Goal: Task Accomplishment & Management: Manage account settings

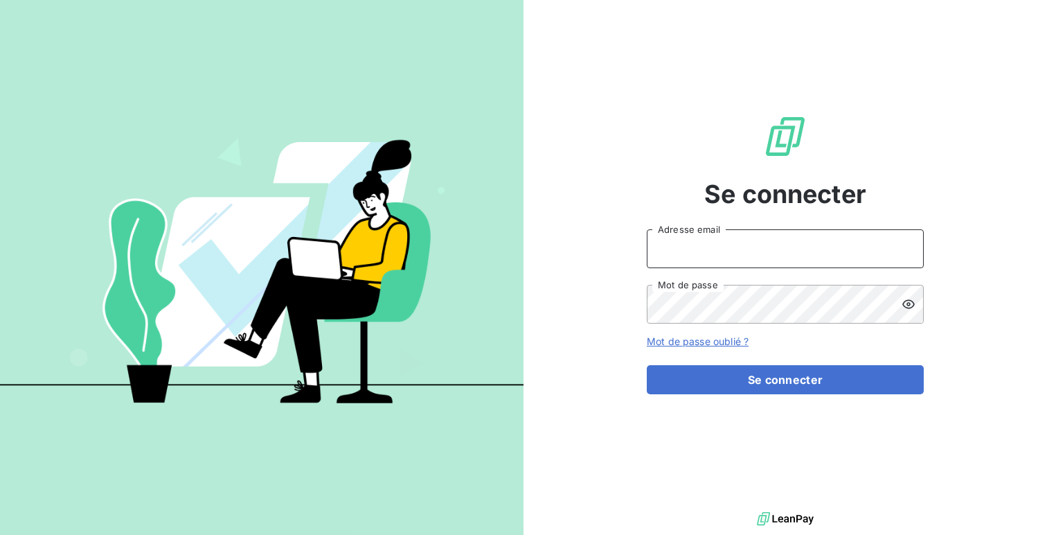
click at [693, 233] on input "Adresse email" at bounding box center [785, 248] width 277 height 39
type input "admin@sonatelmobile"
click at [647, 365] on button "Se connecter" at bounding box center [785, 379] width 277 height 29
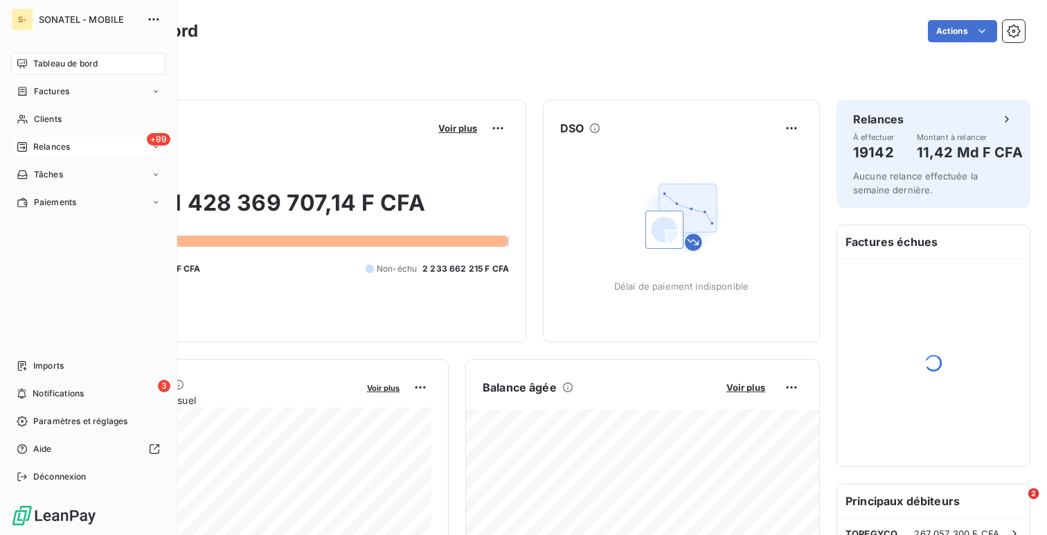
click at [65, 150] on span "Relances" at bounding box center [51, 147] width 37 height 12
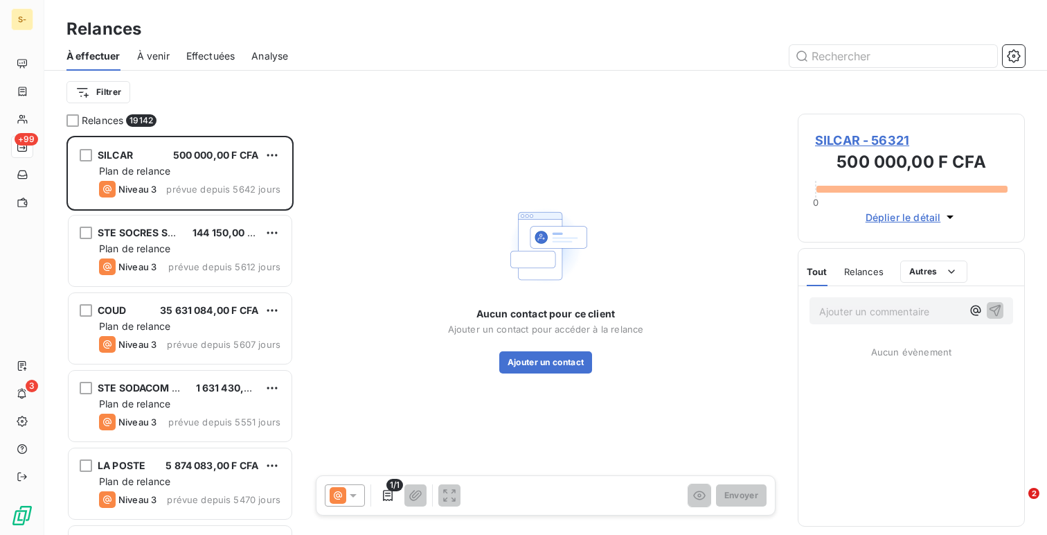
scroll to position [399, 227]
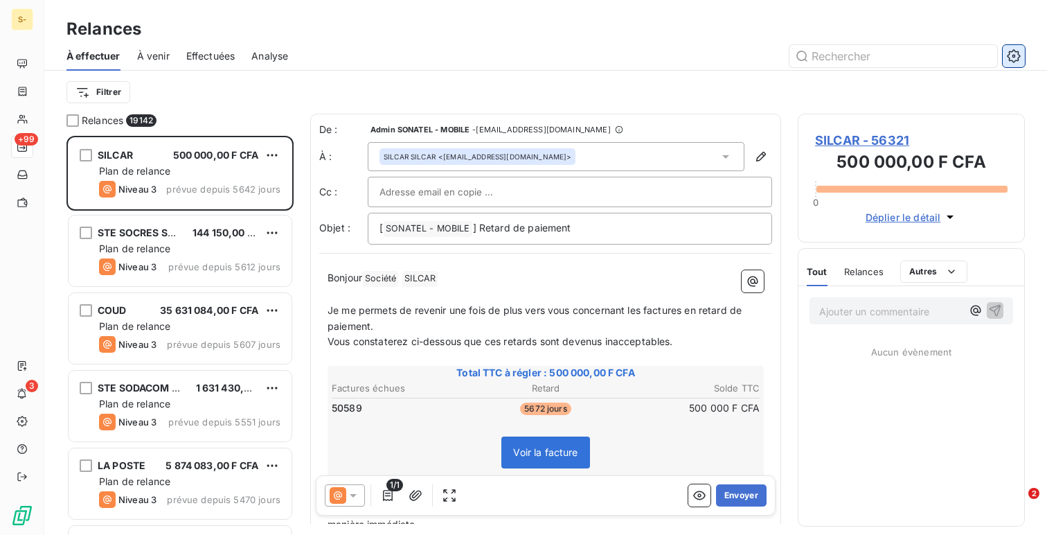
click at [1004, 54] on button "button" at bounding box center [1014, 56] width 22 height 22
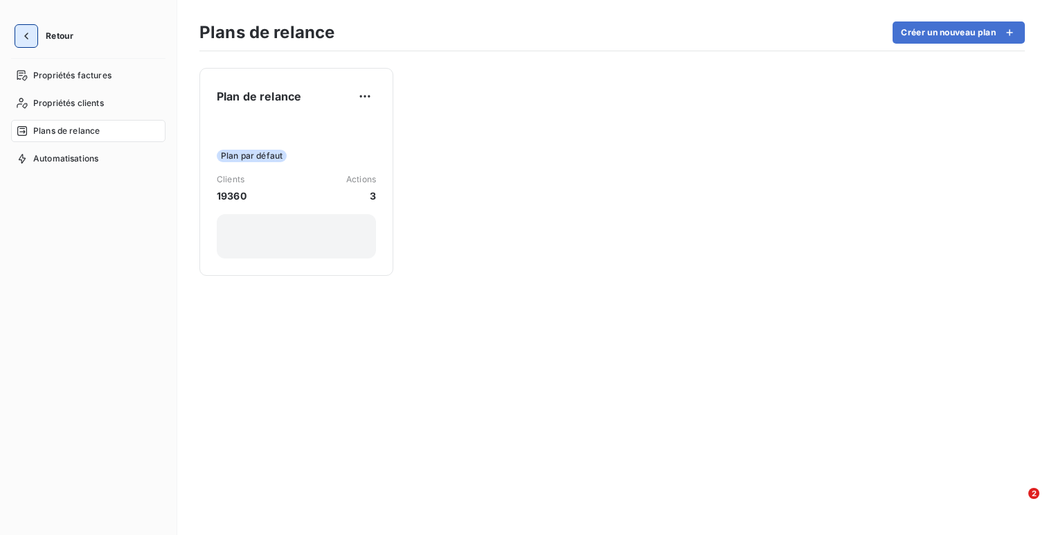
click at [21, 32] on icon "button" at bounding box center [26, 36] width 14 height 14
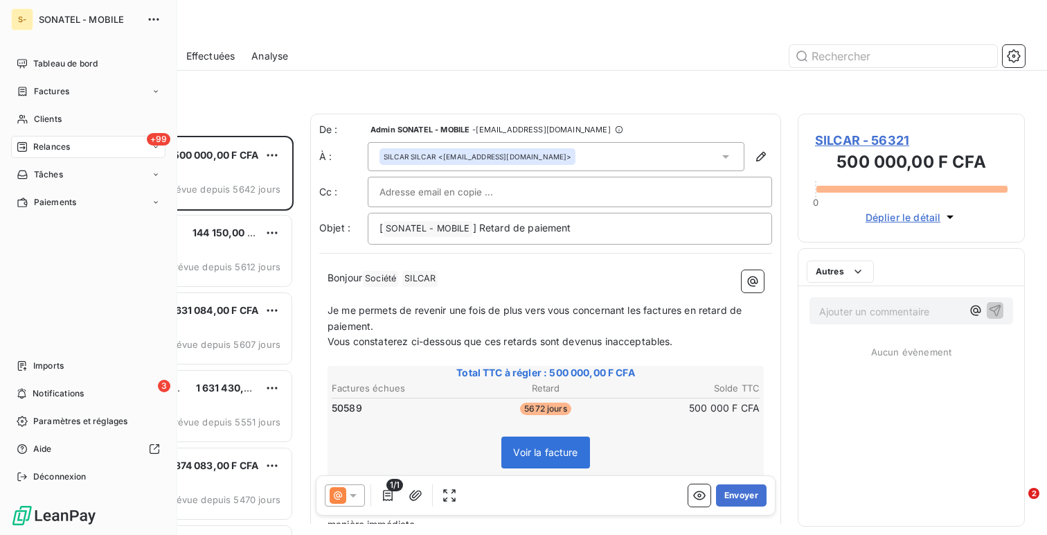
scroll to position [399, 227]
click at [83, 351] on div "Tableau de bord Factures Clients +99 Relances Tâches Paiements Imports 3 Notifi…" at bounding box center [88, 270] width 154 height 435
click at [83, 366] on div "Imports" at bounding box center [88, 366] width 154 height 22
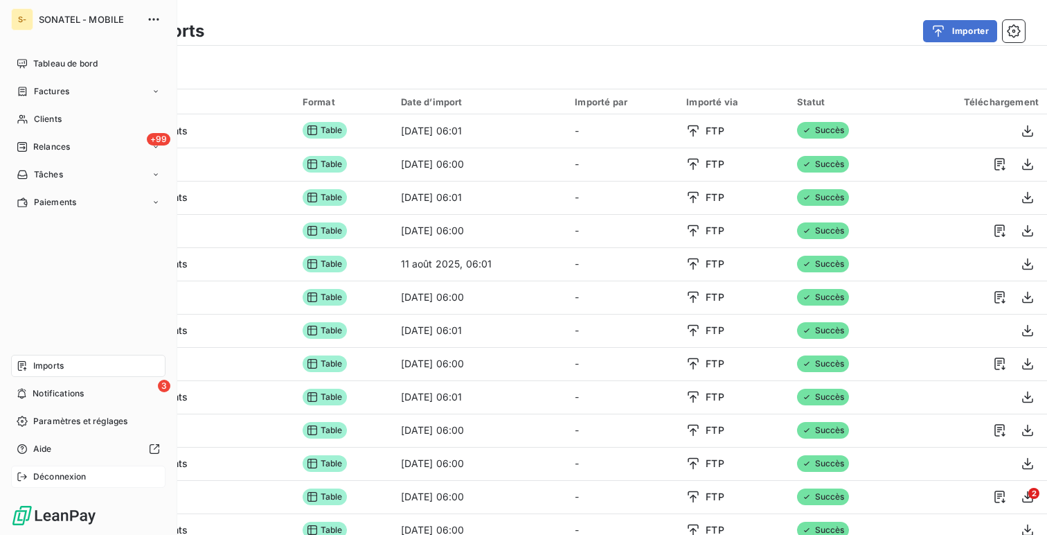
click at [89, 470] on div "Déconnexion" at bounding box center [88, 477] width 154 height 22
